Goal: Transaction & Acquisition: Purchase product/service

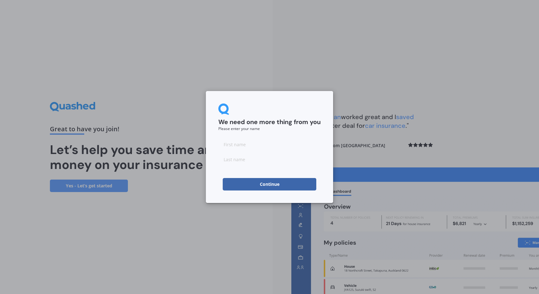
click at [242, 145] on input at bounding box center [269, 144] width 102 height 12
type input "[PERSON_NAME]"
click at [249, 177] on form "We need one more thing from you Please enter your name [PERSON_NAME]" at bounding box center [269, 146] width 102 height 87
click at [249, 183] on button "Continue" at bounding box center [270, 184] width 94 height 12
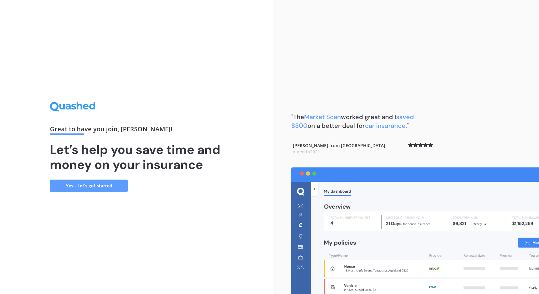
click at [113, 190] on link "Yes - Let’s get started" at bounding box center [89, 186] width 78 height 12
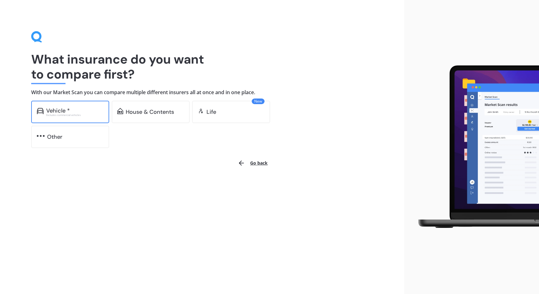
click at [69, 108] on div "Vehicle *" at bounding box center [58, 111] width 24 height 6
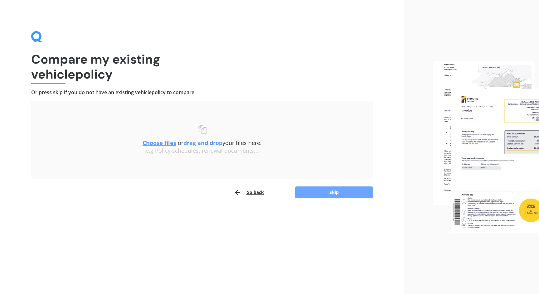
click at [345, 190] on button "Skip" at bounding box center [334, 192] width 78 height 12
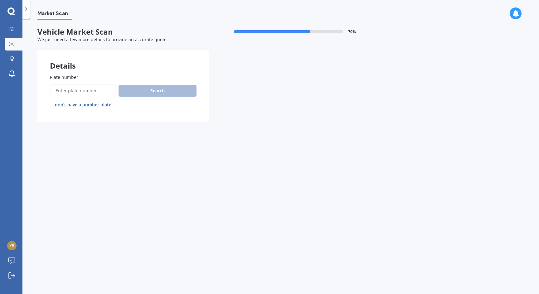
click at [89, 95] on input "Plate number" at bounding box center [83, 90] width 66 height 13
type input "ncd753"
click at [146, 90] on button "Search" at bounding box center [157, 91] width 78 height 12
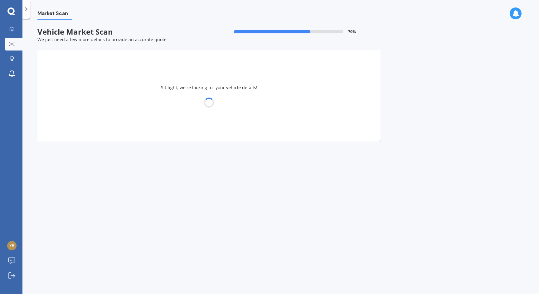
select select "KIA"
select select "SELTOS"
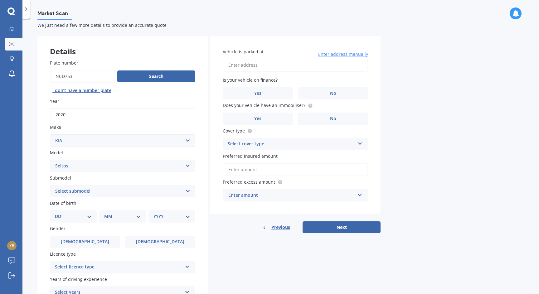
scroll to position [11, 0]
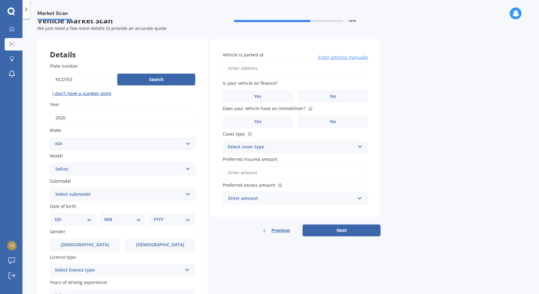
click at [253, 69] on input "Vehicle is parked at" at bounding box center [295, 68] width 145 height 13
type input "[STREET_ADDRESS]"
click at [282, 103] on div "Vehicle is parked at [STREET_ADDRESS] Enter address manually Is your vehicle on…" at bounding box center [295, 128] width 170 height 178
click at [270, 98] on label "Yes" at bounding box center [258, 96] width 70 height 12
click at [0, 0] on input "Yes" at bounding box center [0, 0] width 0 height 0
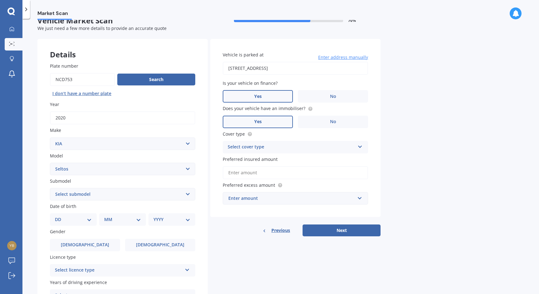
click at [282, 119] on label "Yes" at bounding box center [258, 122] width 70 height 12
click at [0, 0] on input "Yes" at bounding box center [0, 0] width 0 height 0
click at [307, 147] on div "Select cover type" at bounding box center [291, 146] width 127 height 7
click at [280, 159] on div "Comprehensive" at bounding box center [295, 159] width 145 height 11
click at [267, 177] on input "Preferred insured amount" at bounding box center [295, 172] width 145 height 13
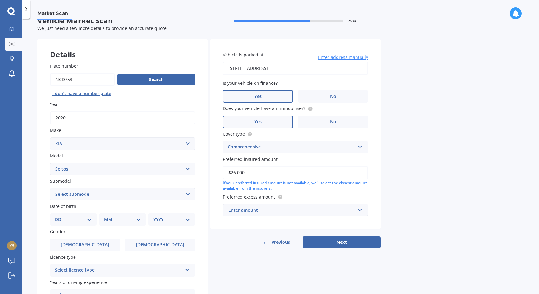
type input "$26,000"
click at [246, 210] on div "Enter amount" at bounding box center [291, 210] width 127 height 7
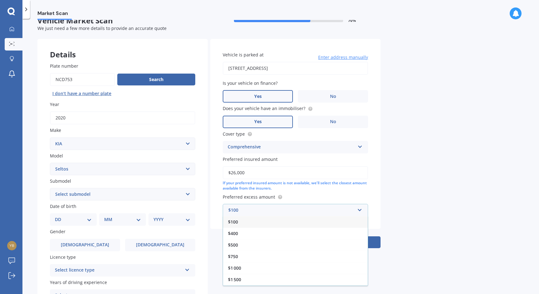
click at [243, 223] on div "$100" at bounding box center [295, 222] width 145 height 12
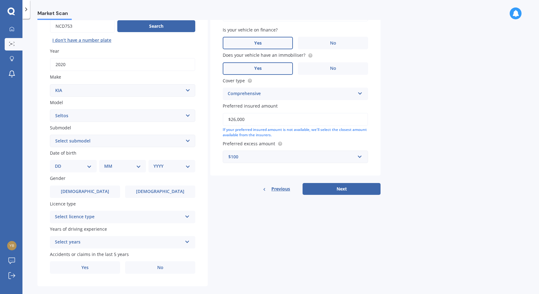
scroll to position [74, 0]
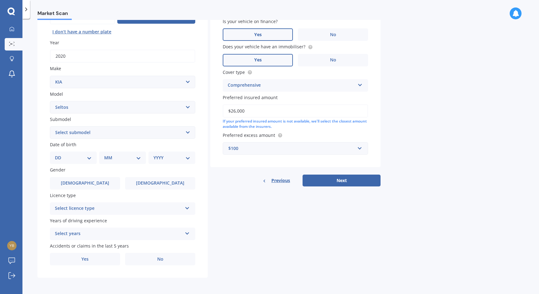
click at [55, 154] on select "DD 01 02 03 04 05 06 07 08 09 10 11 12 13 14 15 16 17 18 19 20 21 22 23 24 25 2…" at bounding box center [73, 157] width 37 height 7
select select "17"
click option "17" at bounding box center [0, 0] width 0 height 0
select select "11"
click option "11" at bounding box center [0, 0] width 0 height 0
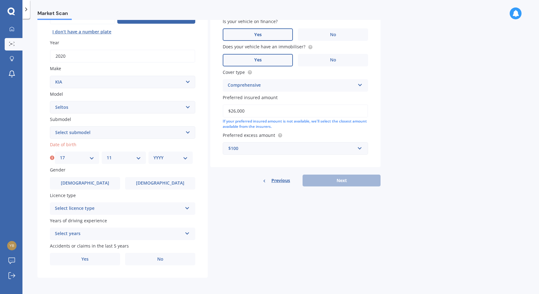
click at [153, 160] on div "YYYY 2025 2024 2023 2022 2021 2020 2019 2018 2017 2016 2015 2014 2013 2012 2011…" at bounding box center [170, 157] width 44 height 12
click at [153, 154] on select "YYYY 2025 2024 2023 2022 2021 2020 2019 2018 2017 2016 2015 2014 2013 2012 2011…" at bounding box center [170, 157] width 34 height 7
select select "1986"
click option "1986" at bounding box center [0, 0] width 0 height 0
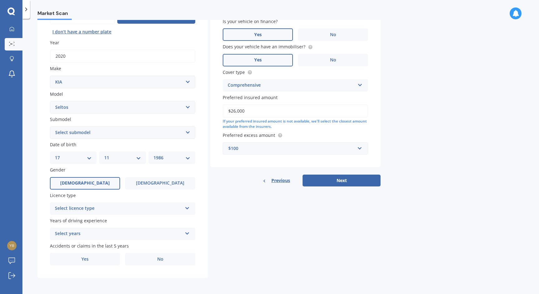
click at [85, 184] on span "[DEMOGRAPHIC_DATA]" at bounding box center [85, 182] width 50 height 5
click at [0, 0] on input "[DEMOGRAPHIC_DATA]" at bounding box center [0, 0] width 0 height 0
click at [99, 205] on div "Select licence type" at bounding box center [118, 208] width 127 height 7
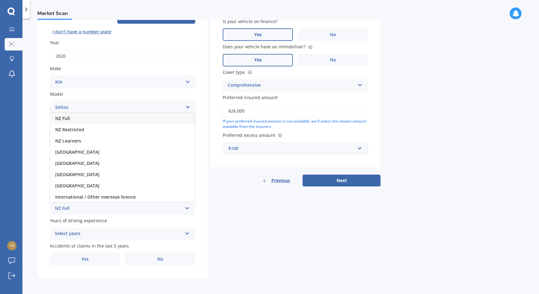
click at [77, 122] on div "NZ Full" at bounding box center [122, 118] width 145 height 11
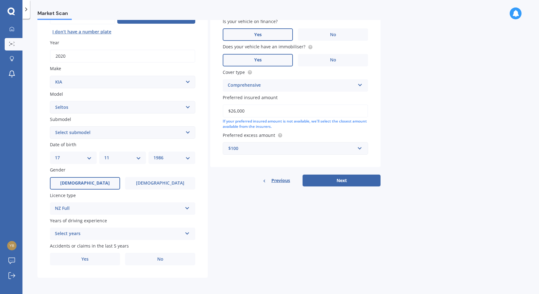
click at [81, 234] on div "Select years" at bounding box center [118, 233] width 127 height 7
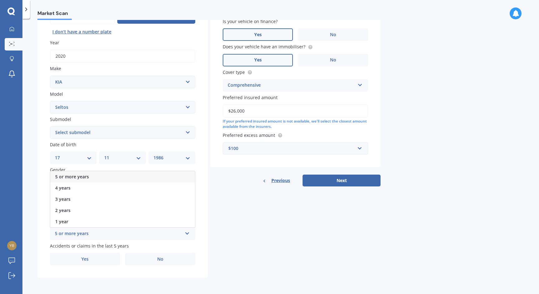
click at [103, 174] on div "5 or more years" at bounding box center [122, 176] width 145 height 11
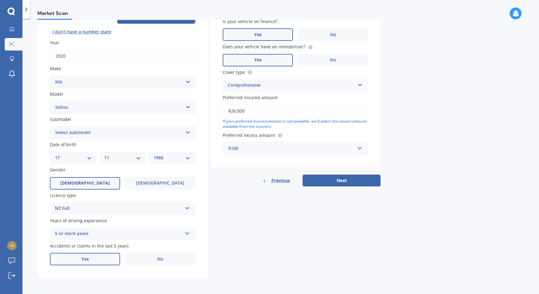
click at [107, 258] on label "Yes" at bounding box center [85, 259] width 70 height 12
click at [0, 0] on input "Yes" at bounding box center [0, 0] width 0 height 0
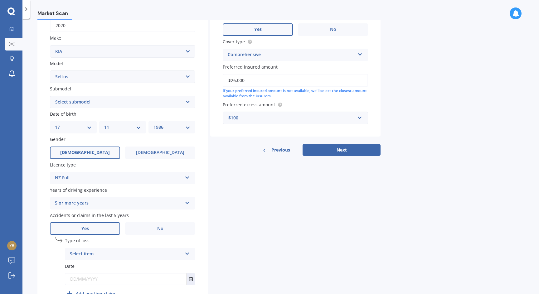
scroll to position [142, 0]
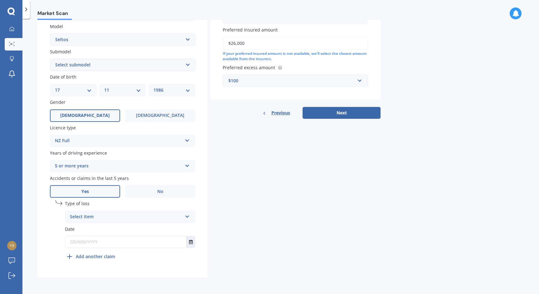
click at [104, 215] on div "Select item" at bounding box center [126, 216] width 112 height 7
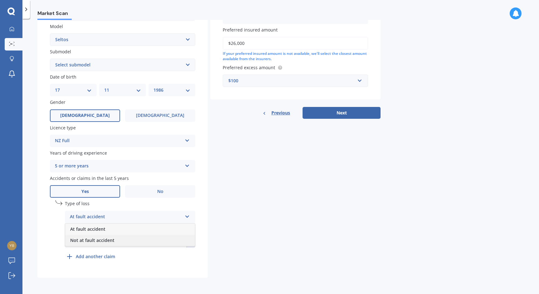
click at [118, 239] on div "Not at fault accident" at bounding box center [130, 240] width 130 height 11
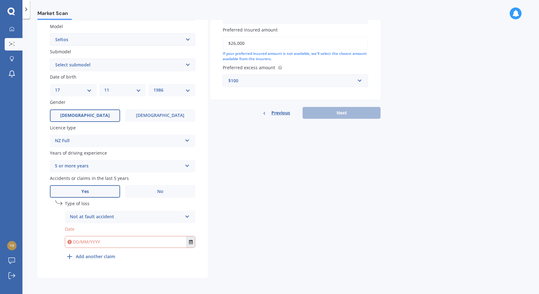
click at [191, 242] on icon "Select date" at bounding box center [191, 242] width 4 height 4
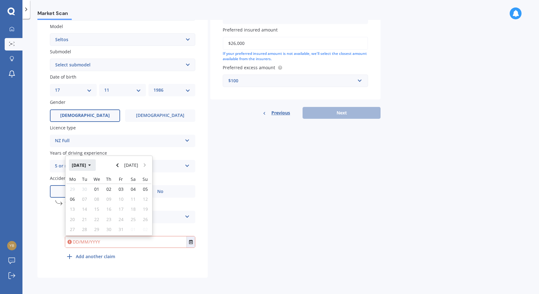
click at [91, 164] on button "[DATE]" at bounding box center [82, 164] width 27 height 11
click at [101, 204] on span "Jun" at bounding box center [98, 205] width 7 height 6
click at [98, 204] on span "11" at bounding box center [96, 204] width 5 height 6
type input "[DATE]"
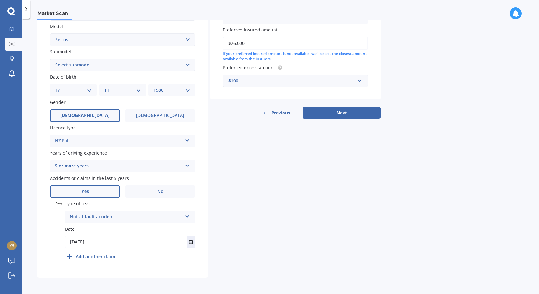
click at [92, 258] on b "Add another claim" at bounding box center [95, 256] width 39 height 7
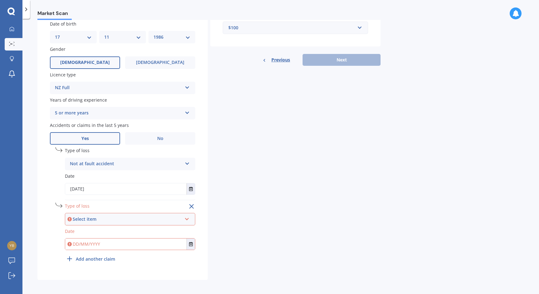
scroll to position [193, 0]
click at [165, 223] on div "Select item" at bounding box center [127, 219] width 109 height 7
click at [96, 243] on span "Not at fault accident" at bounding box center [92, 242] width 44 height 6
click at [96, 243] on input "text" at bounding box center [125, 244] width 121 height 11
click at [194, 246] on button "Select date" at bounding box center [190, 244] width 8 height 11
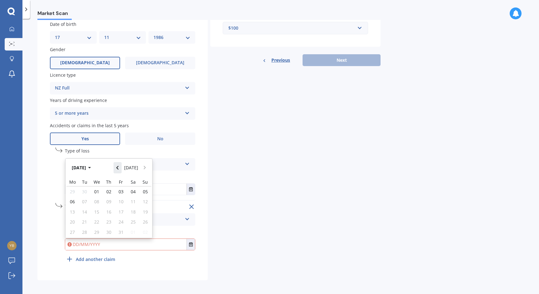
click at [119, 168] on icon "Navigate back" at bounding box center [117, 168] width 3 height 4
click at [91, 169] on icon "button" at bounding box center [89, 168] width 2 height 2
click at [86, 169] on icon "button" at bounding box center [85, 168] width 2 height 2
click at [94, 202] on div "2024" at bounding box center [98, 208] width 21 height 20
click at [98, 229] on span "Oct" at bounding box center [98, 227] width 7 height 6
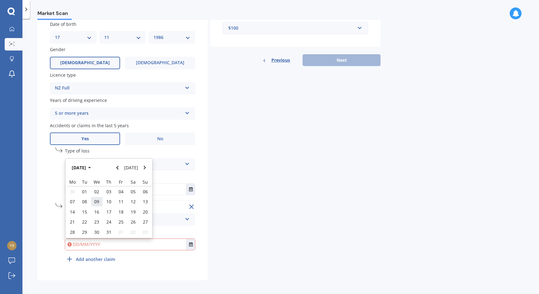
click at [95, 200] on span "09" at bounding box center [96, 202] width 5 height 6
type input "[DATE]"
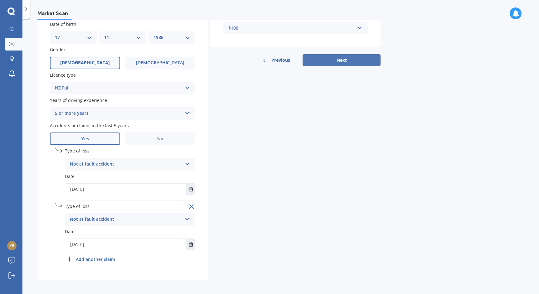
click at [342, 62] on button "Next" at bounding box center [341, 60] width 78 height 12
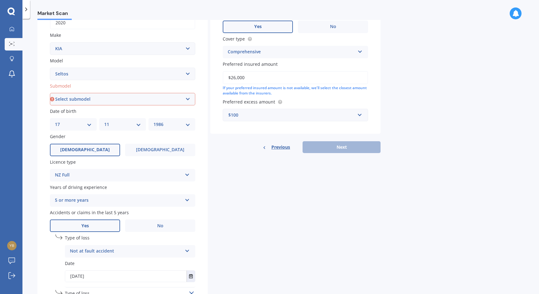
scroll to position [106, 0]
click at [167, 107] on div "Plate number Search I don’t have a number plate Year [DATE] Make Select make AC…" at bounding box center [122, 161] width 170 height 412
select select "LX PLUS 2.0P STATION WAGON"
click option "LX Plus 2.0P Station Wagon" at bounding box center [0, 0] width 0 height 0
click at [330, 151] on button "Next" at bounding box center [341, 148] width 78 height 12
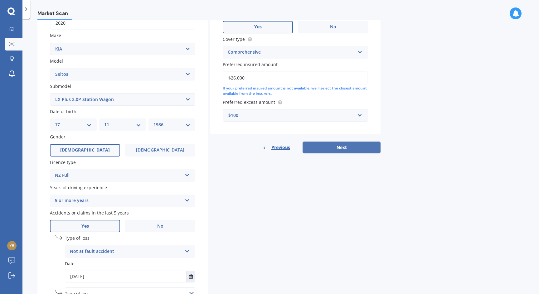
select select "17"
select select "11"
select select "1986"
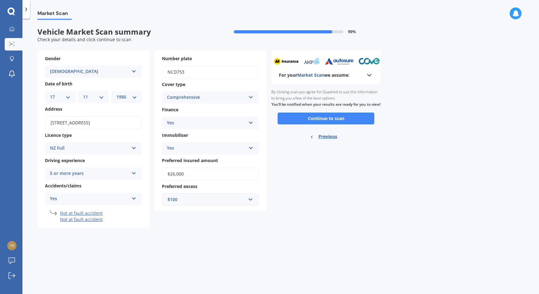
scroll to position [0, 0]
click at [337, 124] on button "Continue to scan" at bounding box center [325, 119] width 97 height 12
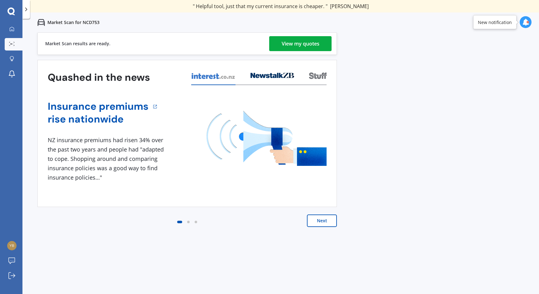
click at [294, 45] on div "View my quotes" at bounding box center [300, 43] width 38 height 15
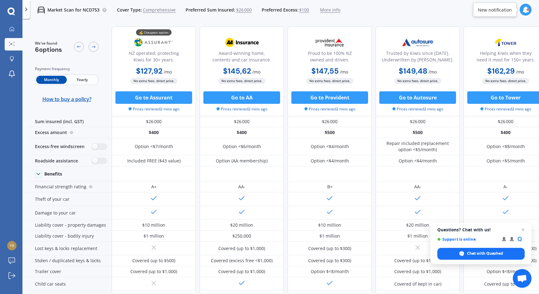
click at [296, 38] on div "Proud to be 100% NZ owned and driven." at bounding box center [330, 50] width 74 height 31
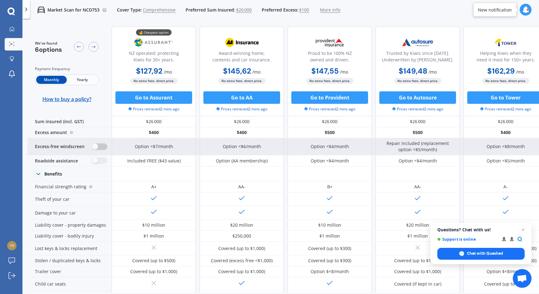
click at [98, 146] on label at bounding box center [99, 146] width 15 height 7
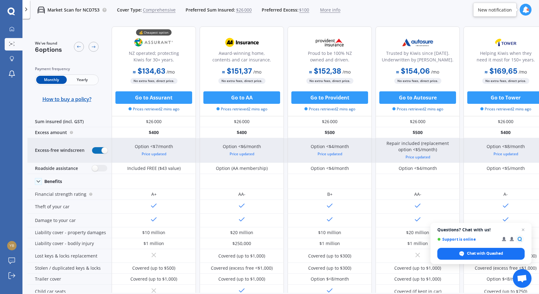
radio input "true"
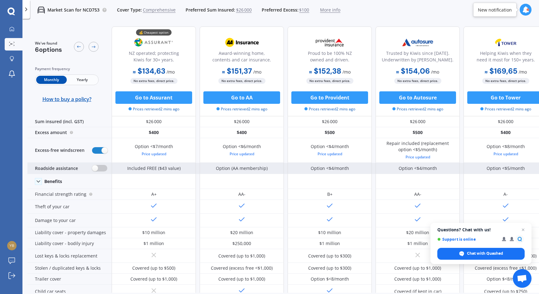
click at [101, 167] on label at bounding box center [99, 168] width 15 height 7
radio input "true"
